Goal: Contribute content

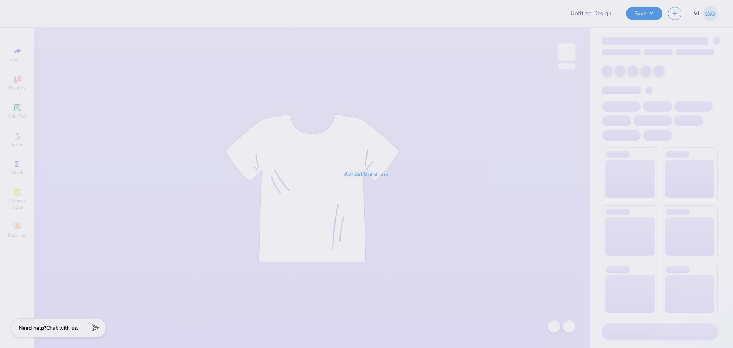
type input "Bad design draft"
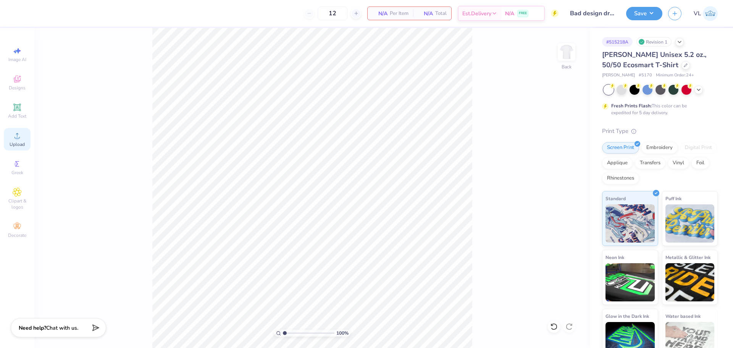
click at [14, 137] on icon at bounding box center [17, 135] width 9 height 9
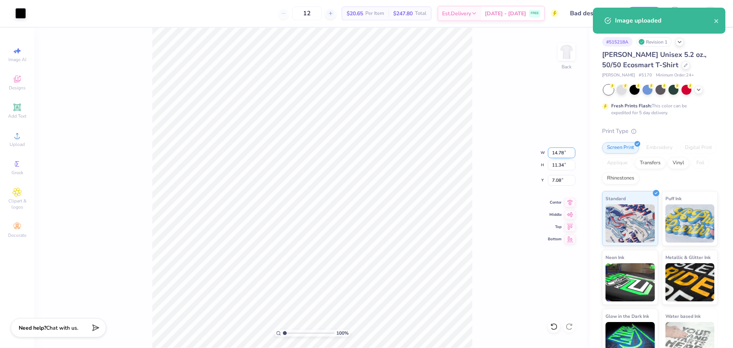
click at [561, 150] on input "14.78" at bounding box center [561, 152] width 27 height 11
type input "12.50"
type input "9.58"
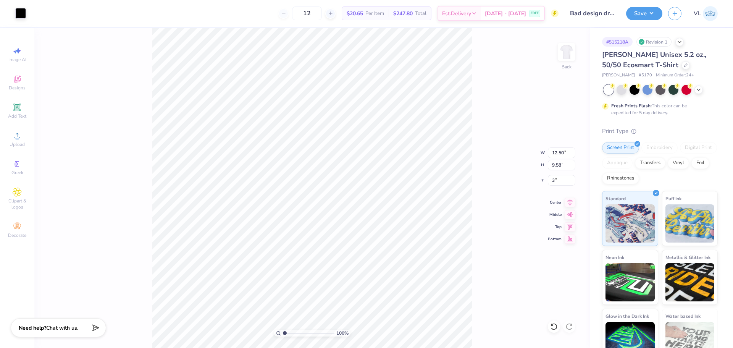
type input "3.00"
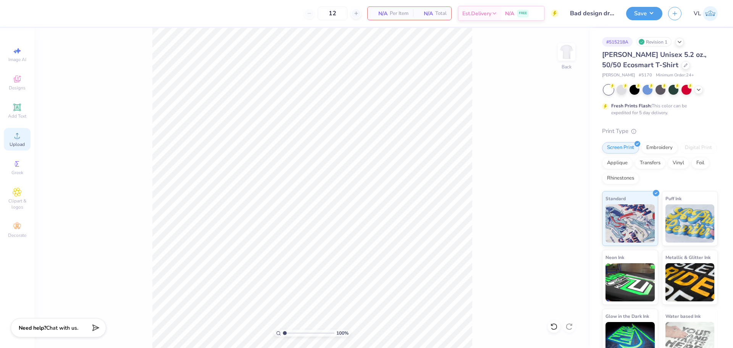
click at [24, 142] on span "Upload" at bounding box center [17, 144] width 15 height 6
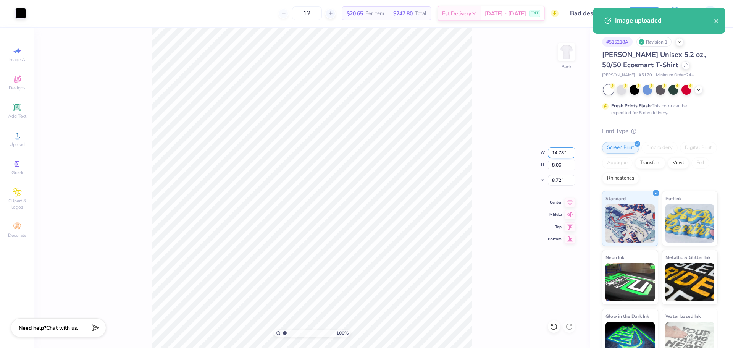
click at [555, 148] on input "14.78" at bounding box center [561, 152] width 27 height 11
type input "12.50"
type input "6.81"
type input "3.00"
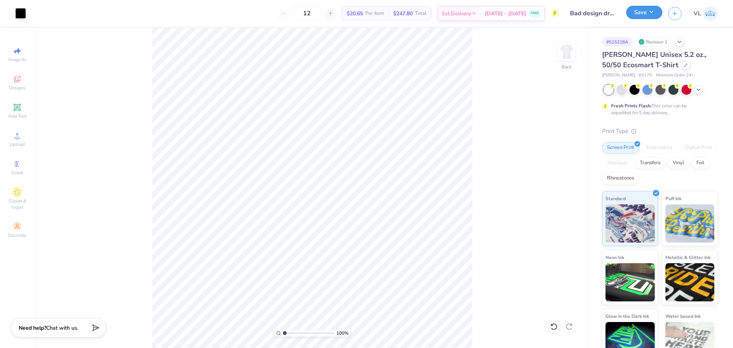
click at [648, 11] on button "Save" at bounding box center [644, 12] width 36 height 13
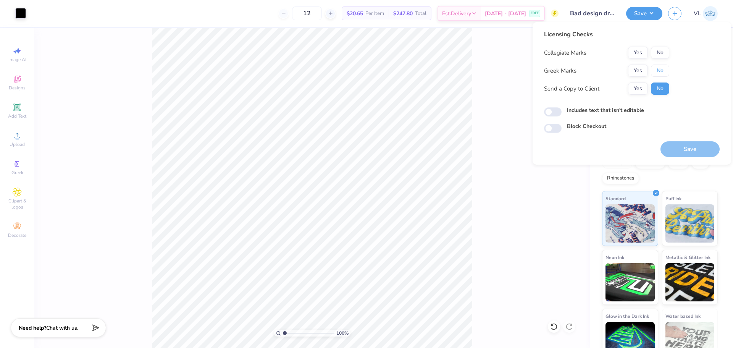
drag, startPoint x: 667, startPoint y: 70, endPoint x: 662, endPoint y: 60, distance: 10.8
click at [666, 70] on button "No" at bounding box center [660, 71] width 18 height 12
click at [660, 52] on button "No" at bounding box center [660, 53] width 18 height 12
click at [695, 147] on button "Save" at bounding box center [689, 149] width 59 height 16
